Goal: Transaction & Acquisition: Purchase product/service

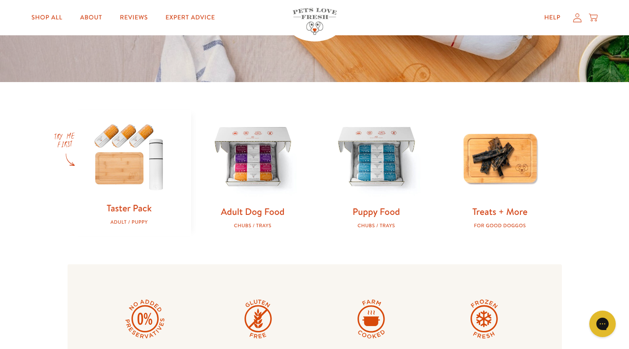
scroll to position [212, 0]
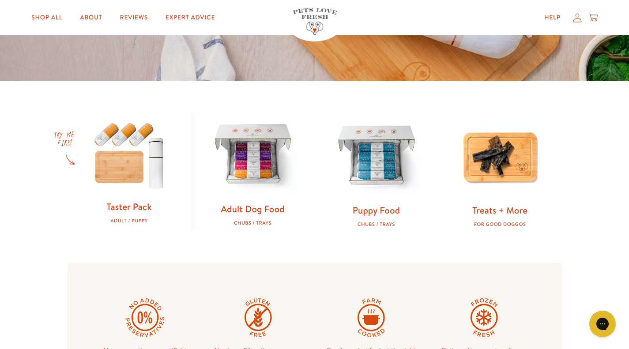
click at [256, 199] on img at bounding box center [252, 155] width 95 height 95
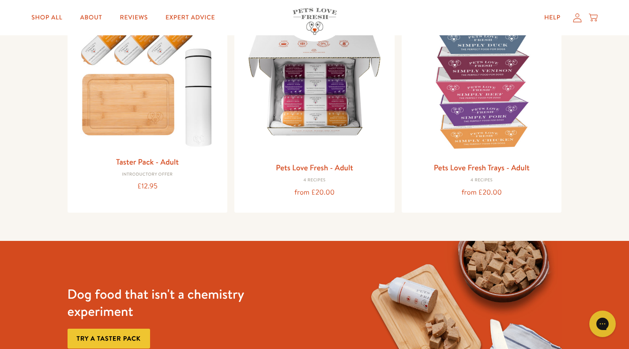
scroll to position [129, 0]
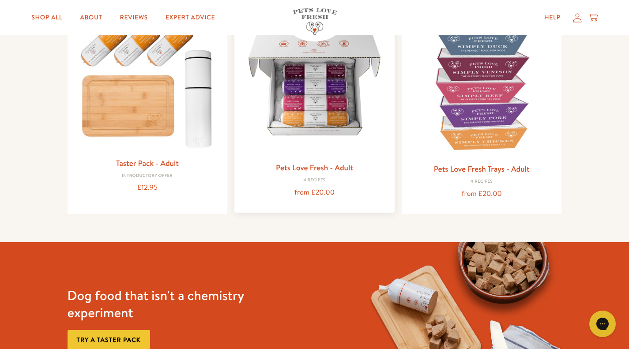
click at [331, 121] on img at bounding box center [314, 84] width 146 height 146
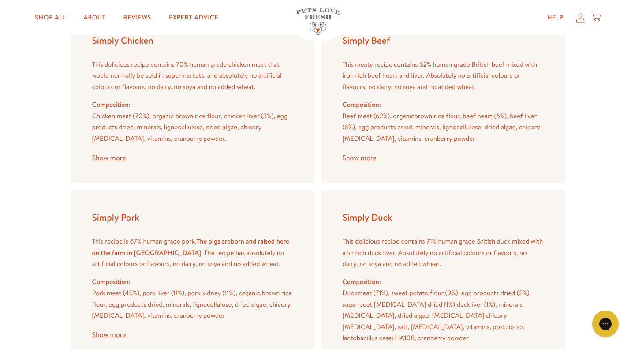
scroll to position [1043, 0]
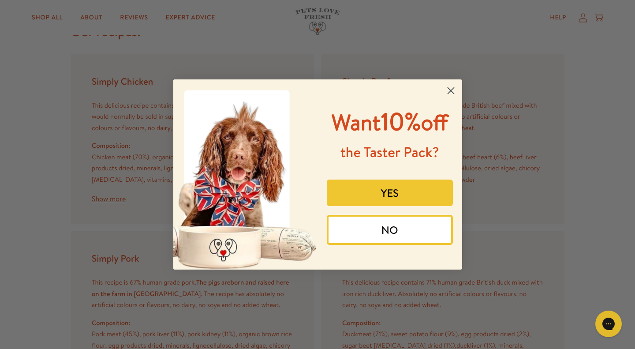
click at [421, 194] on button "YES" at bounding box center [390, 193] width 126 height 26
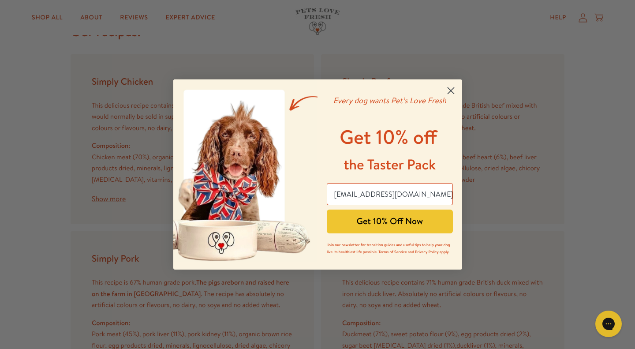
type input "heytracey90@gmail.com"
click at [345, 218] on button "Get 10% Off Now" at bounding box center [390, 222] width 126 height 24
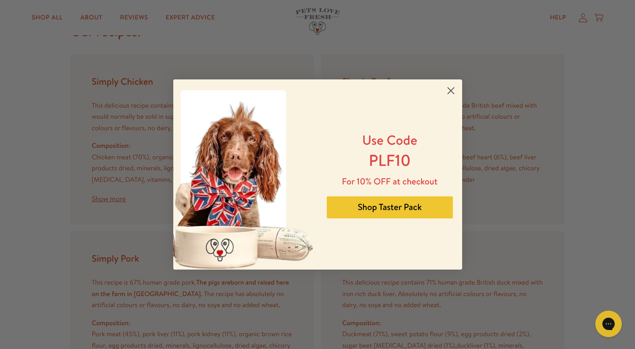
click at [388, 202] on button "Shop Taster Pack" at bounding box center [390, 207] width 126 height 22
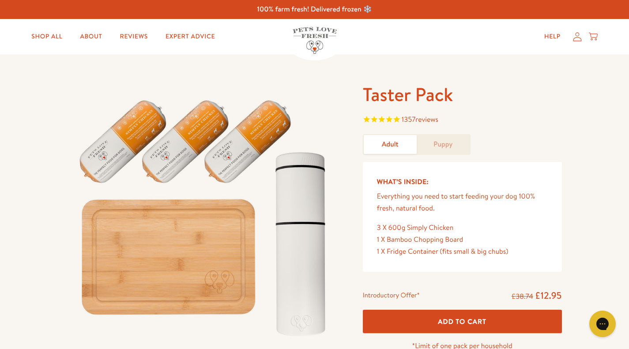
click at [462, 318] on span "Add To Cart" at bounding box center [462, 321] width 49 height 9
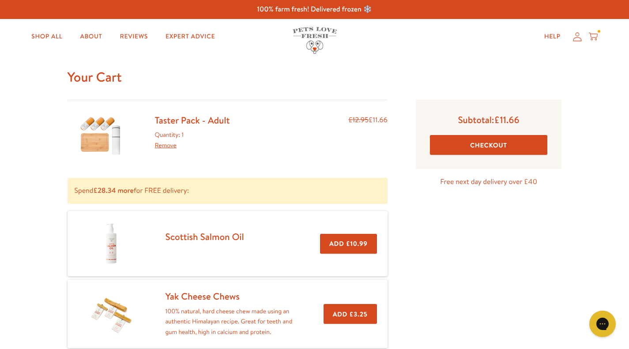
click at [485, 144] on button "Checkout" at bounding box center [489, 145] width 118 height 20
